Goal: Find specific page/section: Find specific page/section

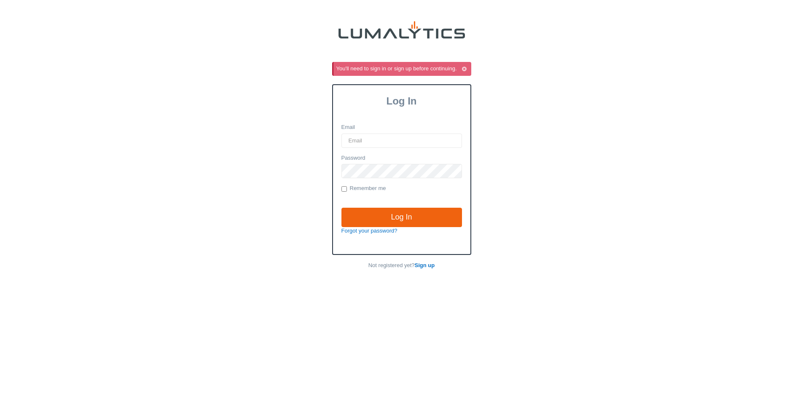
type input "darwin@cryowerx.com"
click at [371, 187] on label "Remember me" at bounding box center [364, 189] width 45 height 8
click at [347, 187] on input "Remember me" at bounding box center [344, 188] width 5 height 5
checkbox input "true"
click at [372, 212] on input "Log In" at bounding box center [402, 217] width 121 height 19
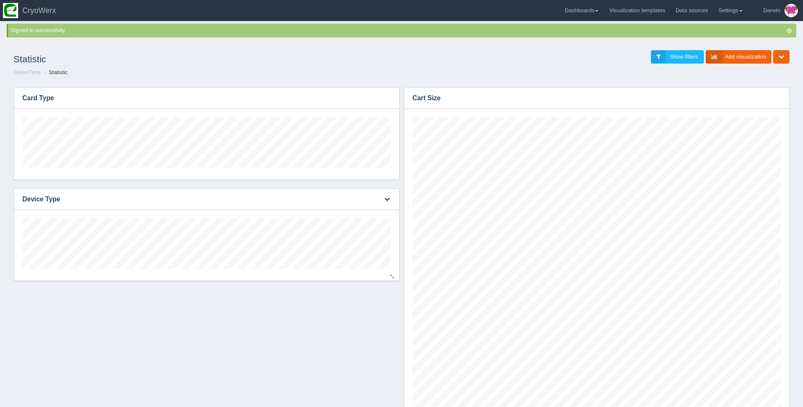
scroll to position [320, 369]
click at [585, 7] on link "Dashboards" at bounding box center [582, 10] width 44 height 21
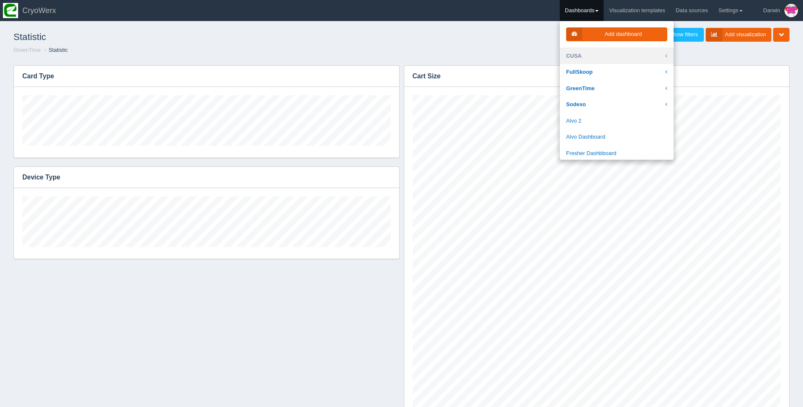
click at [604, 57] on link "CUSA" at bounding box center [617, 56] width 114 height 16
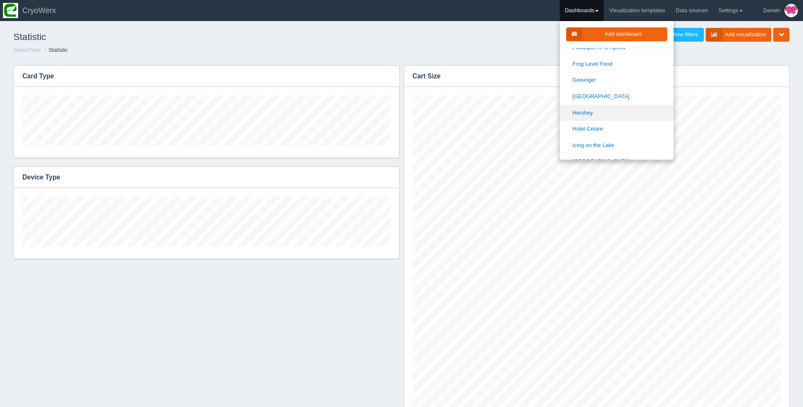
scroll to position [323, 0]
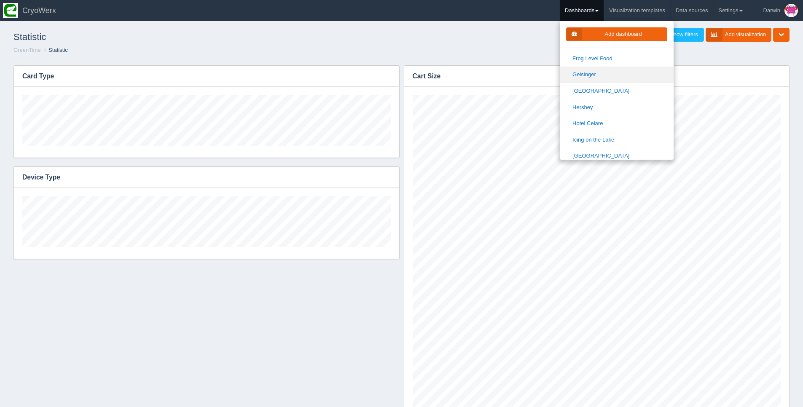
click at [607, 71] on link "Geisinger" at bounding box center [617, 75] width 114 height 16
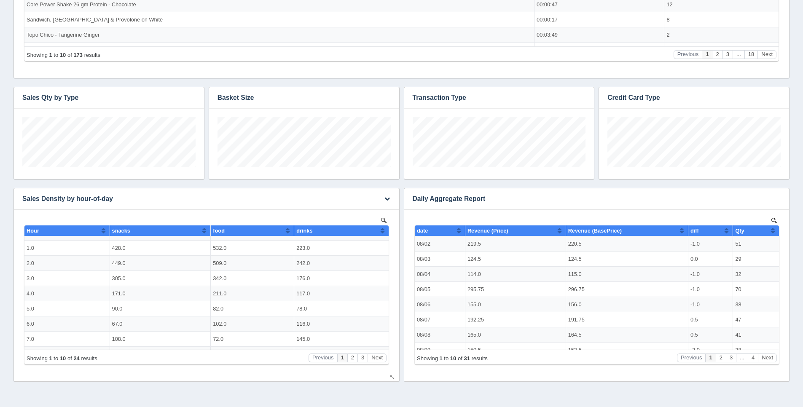
scroll to position [38, 0]
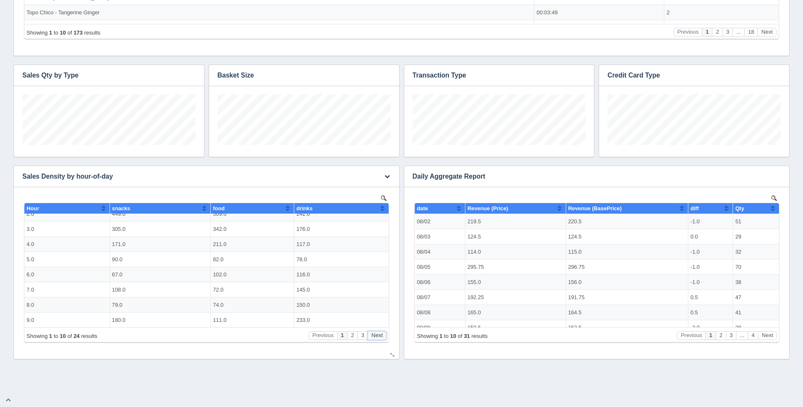
click at [377, 334] on button "Next" at bounding box center [377, 335] width 19 height 9
click at [376, 334] on button "Next" at bounding box center [377, 335] width 19 height 9
click at [390, 355] on div at bounding box center [392, 355] width 7 height 6
click at [351, 336] on button "2" at bounding box center [352, 335] width 10 height 9
click at [343, 336] on button "1" at bounding box center [342, 335] width 10 height 9
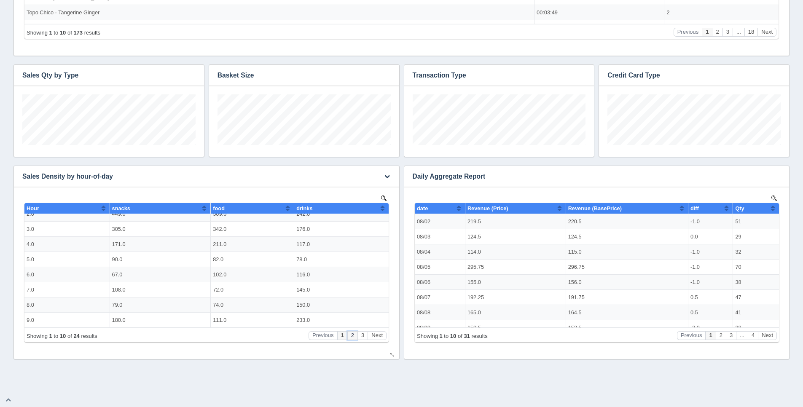
click at [353, 336] on button "2" at bounding box center [352, 335] width 10 height 9
